Goal: Find specific page/section: Find specific page/section

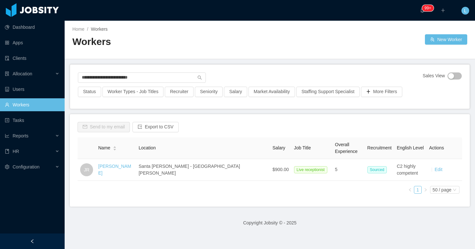
click at [116, 70] on div "**********" at bounding box center [269, 87] width 399 height 44
click at [116, 74] on input "**********" at bounding box center [142, 77] width 128 height 10
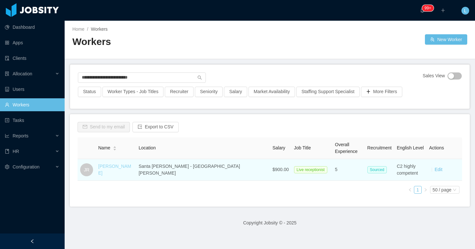
click at [113, 168] on link "[PERSON_NAME]" at bounding box center [114, 169] width 33 height 12
